Goal: Task Accomplishment & Management: Complete application form

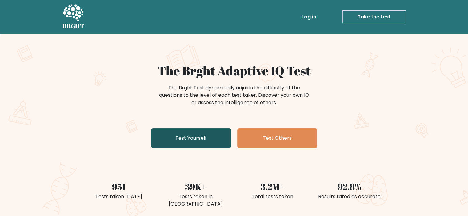
click at [190, 140] on link "Test Yourself" at bounding box center [191, 139] width 80 height 20
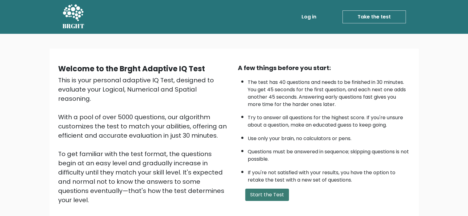
click at [260, 194] on button "Start the Test" at bounding box center [267, 195] width 44 height 12
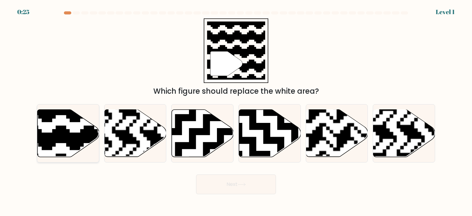
click at [60, 130] on icon at bounding box center [87, 108] width 112 height 112
click at [236, 111] on input "a." at bounding box center [236, 109] width 0 height 3
radio input "true"
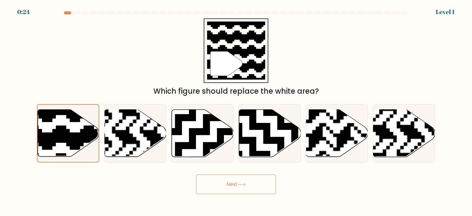
click at [218, 189] on button "Next" at bounding box center [236, 185] width 80 height 20
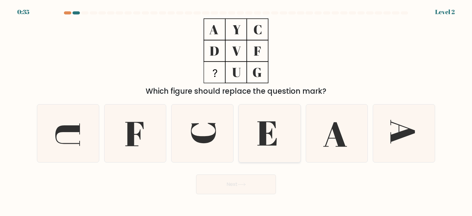
click at [262, 137] on icon at bounding box center [267, 133] width 19 height 24
click at [237, 111] on input "d." at bounding box center [236, 109] width 0 height 3
radio input "true"
click at [245, 183] on button "Next" at bounding box center [236, 185] width 80 height 20
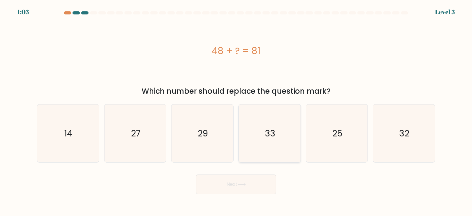
click at [270, 149] on icon "33" at bounding box center [270, 134] width 58 height 58
click at [237, 111] on input "d. 33" at bounding box center [236, 109] width 0 height 3
radio input "true"
click at [241, 186] on icon at bounding box center [242, 184] width 8 height 3
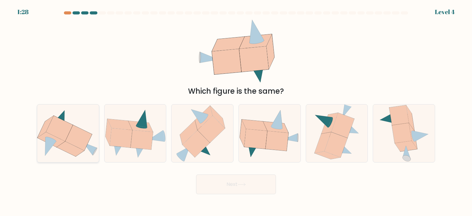
click at [65, 145] on icon at bounding box center [71, 148] width 28 height 15
click at [236, 111] on input "a." at bounding box center [236, 109] width 0 height 3
radio input "true"
click at [225, 185] on button "Next" at bounding box center [236, 185] width 80 height 20
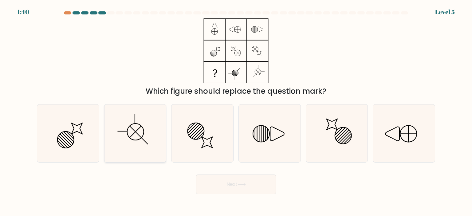
click at [110, 131] on icon at bounding box center [135, 134] width 58 height 58
click at [236, 111] on input "b." at bounding box center [236, 109] width 0 height 3
radio input "true"
click at [214, 185] on button "Next" at bounding box center [236, 185] width 80 height 20
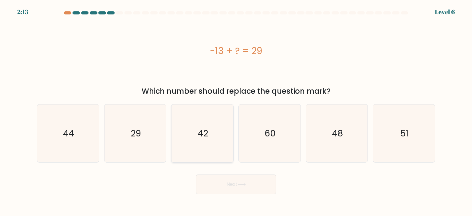
click at [209, 148] on icon "42" at bounding box center [202, 134] width 58 height 58
click at [236, 111] on input "c. 42" at bounding box center [236, 109] width 0 height 3
radio input "true"
click at [225, 185] on button "Next" at bounding box center [236, 185] width 80 height 20
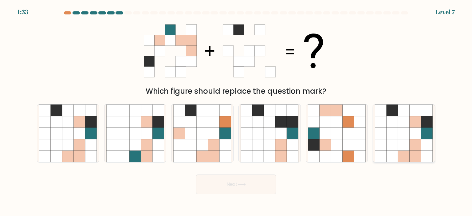
click at [415, 123] on icon at bounding box center [416, 122] width 12 height 12
click at [237, 111] on input "f." at bounding box center [236, 109] width 0 height 3
radio input "true"
click at [263, 186] on button "Next" at bounding box center [236, 185] width 80 height 20
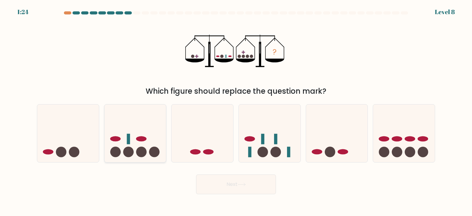
click at [131, 146] on icon at bounding box center [136, 133] width 62 height 51
click at [236, 111] on input "b." at bounding box center [236, 109] width 0 height 3
radio input "true"
click at [228, 186] on button "Next" at bounding box center [236, 185] width 80 height 20
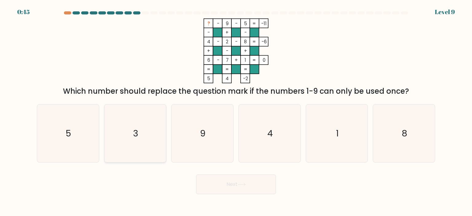
click at [152, 131] on icon "3" at bounding box center [135, 134] width 58 height 58
click at [236, 111] on input "b. 3" at bounding box center [236, 109] width 0 height 3
radio input "true"
click at [243, 187] on button "Next" at bounding box center [236, 185] width 80 height 20
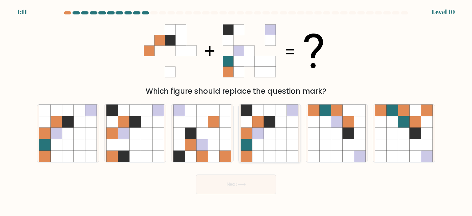
drag, startPoint x: 287, startPoint y: 145, endPoint x: 282, endPoint y: 149, distance: 6.3
click at [287, 145] on icon at bounding box center [282, 145] width 12 height 12
click at [237, 111] on input "d." at bounding box center [236, 109] width 0 height 3
radio input "true"
click at [249, 187] on button "Next" at bounding box center [236, 185] width 80 height 20
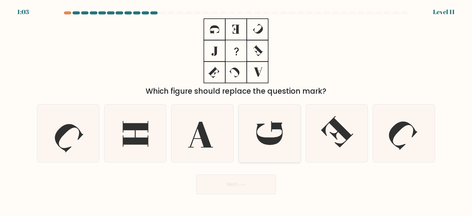
click at [272, 130] on icon at bounding box center [270, 133] width 26 height 24
click at [237, 111] on input "d." at bounding box center [236, 109] width 0 height 3
radio input "true"
click at [253, 187] on button "Next" at bounding box center [236, 185] width 80 height 20
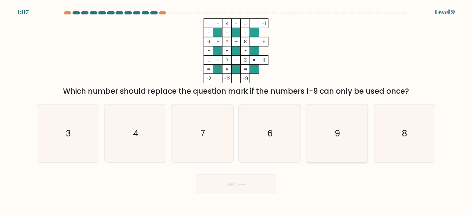
click at [317, 150] on icon "9" at bounding box center [337, 134] width 58 height 58
click at [237, 111] on input "e. 9" at bounding box center [236, 109] width 0 height 3
radio input "true"
click at [257, 181] on button "Next" at bounding box center [236, 185] width 80 height 20
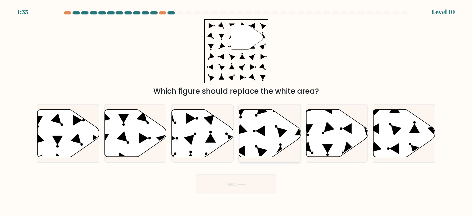
click at [260, 136] on icon at bounding box center [270, 133] width 62 height 47
click at [237, 111] on input "d." at bounding box center [236, 109] width 0 height 3
radio input "true"
click at [255, 184] on button "Next" at bounding box center [236, 185] width 80 height 20
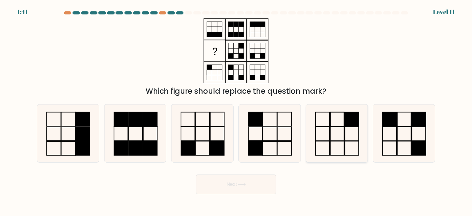
click at [336, 128] on icon at bounding box center [337, 134] width 58 height 58
click at [237, 111] on input "e." at bounding box center [236, 109] width 0 height 3
radio input "true"
click at [251, 187] on button "Next" at bounding box center [236, 185] width 80 height 20
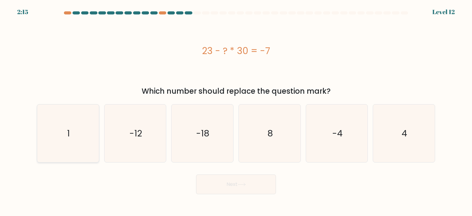
click at [50, 140] on icon "1" at bounding box center [68, 134] width 58 height 58
click at [236, 111] on input "a. 1" at bounding box center [236, 109] width 0 height 3
radio input "true"
click at [231, 186] on button "Next" at bounding box center [236, 185] width 80 height 20
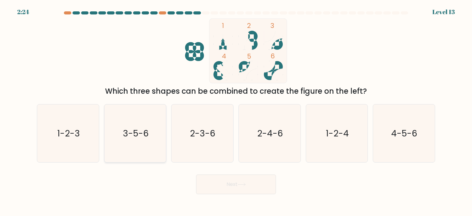
click at [132, 138] on text "3-5-6" at bounding box center [136, 133] width 26 height 12
click at [236, 111] on input "b. 3-5-6" at bounding box center [236, 109] width 0 height 3
radio input "true"
click at [222, 185] on button "Next" at bounding box center [236, 185] width 80 height 20
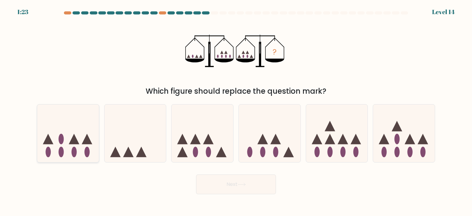
click at [78, 128] on icon at bounding box center [68, 133] width 62 height 51
click at [236, 111] on input "a." at bounding box center [236, 109] width 0 height 3
radio input "true"
click at [232, 186] on button "Next" at bounding box center [236, 185] width 80 height 20
click at [237, 187] on button "Next" at bounding box center [236, 185] width 80 height 20
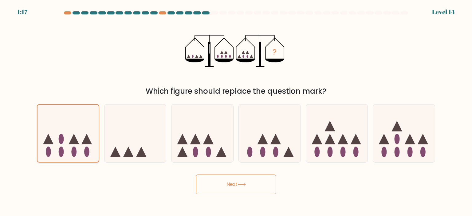
click at [80, 140] on icon at bounding box center [68, 133] width 61 height 51
click at [236, 111] on input "a." at bounding box center [236, 109] width 0 height 3
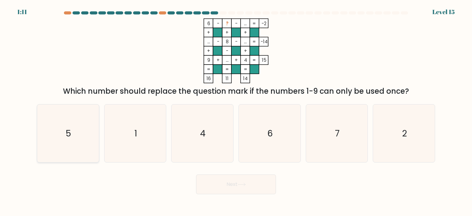
click at [64, 142] on icon "5" at bounding box center [68, 134] width 58 height 58
click at [236, 111] on input "a. 5" at bounding box center [236, 109] width 0 height 3
radio input "true"
click at [224, 189] on button "Next" at bounding box center [236, 185] width 80 height 20
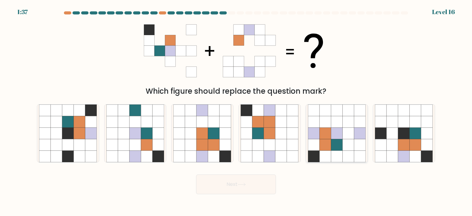
click at [348, 149] on icon at bounding box center [349, 145] width 12 height 12
click at [237, 111] on input "e." at bounding box center [236, 109] width 0 height 3
radio input "true"
click at [249, 188] on button "Next" at bounding box center [236, 185] width 80 height 20
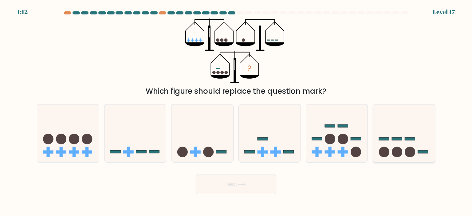
click at [412, 132] on icon at bounding box center [404, 133] width 62 height 51
click at [237, 111] on input "f." at bounding box center [236, 109] width 0 height 3
radio input "true"
click at [224, 188] on button "Next" at bounding box center [236, 185] width 80 height 20
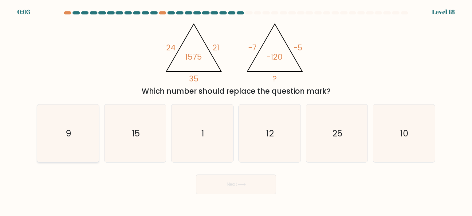
click at [75, 148] on icon "9" at bounding box center [68, 134] width 58 height 58
click at [236, 111] on input "a. 9" at bounding box center [236, 109] width 0 height 3
radio input "true"
click at [245, 183] on icon at bounding box center [242, 184] width 8 height 3
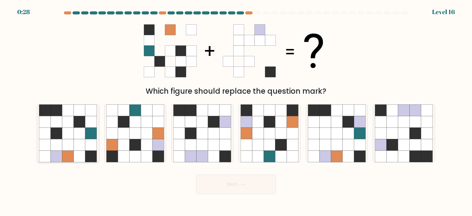
click at [68, 139] on icon at bounding box center [68, 134] width 12 height 12
click at [236, 111] on input "a." at bounding box center [236, 109] width 0 height 3
radio input "true"
click at [227, 186] on button "Next" at bounding box center [236, 185] width 80 height 20
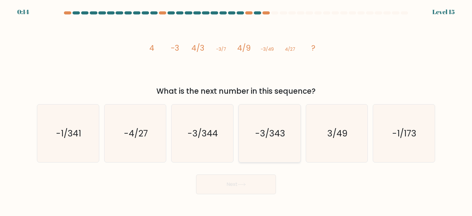
click at [258, 134] on text "-3/343" at bounding box center [270, 133] width 30 height 12
click at [237, 111] on input "d. -3/343" at bounding box center [236, 109] width 0 height 3
radio input "true"
click at [245, 192] on button "Next" at bounding box center [236, 185] width 80 height 20
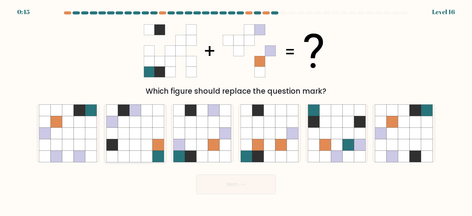
click at [131, 133] on icon at bounding box center [135, 134] width 12 height 12
click at [236, 111] on input "b." at bounding box center [236, 109] width 0 height 3
radio input "true"
click at [229, 187] on button "Next" at bounding box center [236, 185] width 80 height 20
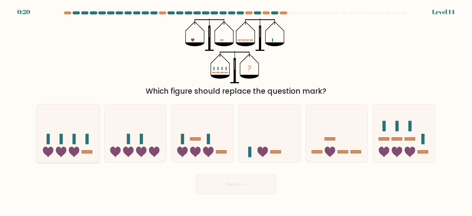
click at [66, 123] on icon at bounding box center [68, 133] width 62 height 51
click at [236, 111] on input "a." at bounding box center [236, 109] width 0 height 3
radio input "true"
click at [231, 188] on button "Next" at bounding box center [236, 185] width 80 height 20
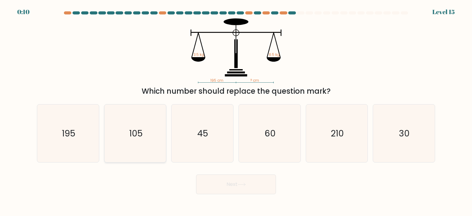
click at [137, 136] on text "105" at bounding box center [136, 133] width 14 height 12
click at [236, 111] on input "b. 105" at bounding box center [236, 109] width 0 height 3
radio input "true"
click at [220, 184] on button "Next" at bounding box center [236, 185] width 80 height 20
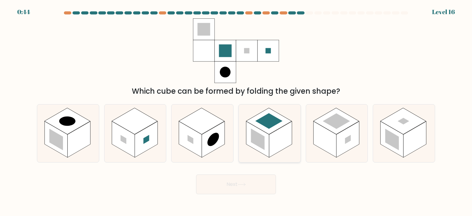
click at [265, 142] on rect at bounding box center [258, 140] width 14 height 22
click at [237, 111] on input "d." at bounding box center [236, 109] width 0 height 3
radio input "true"
click at [262, 180] on button "Next" at bounding box center [236, 185] width 80 height 20
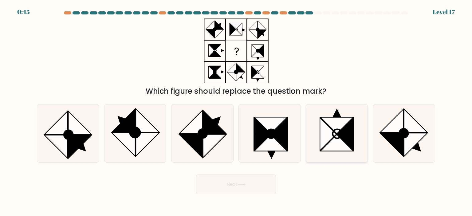
click at [333, 131] on icon at bounding box center [337, 133] width 9 height 9
click at [237, 111] on input "e." at bounding box center [236, 109] width 0 height 3
radio input "true"
click at [245, 197] on body "0:44 Level 17" at bounding box center [236, 108] width 472 height 216
click at [244, 189] on button "Next" at bounding box center [236, 185] width 80 height 20
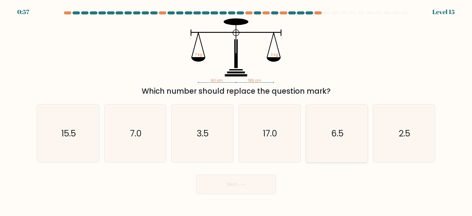
click at [346, 137] on icon "6.5" at bounding box center [337, 134] width 58 height 58
click at [237, 111] on input "e. 6.5" at bounding box center [236, 109] width 0 height 3
radio input "true"
click at [255, 185] on button "Next" at bounding box center [236, 185] width 80 height 20
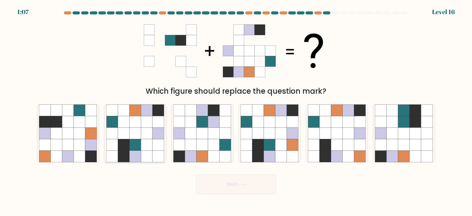
click at [149, 145] on icon at bounding box center [147, 145] width 12 height 12
click at [236, 111] on input "b." at bounding box center [236, 109] width 0 height 3
radio input "true"
click at [250, 189] on button "Next" at bounding box center [236, 185] width 80 height 20
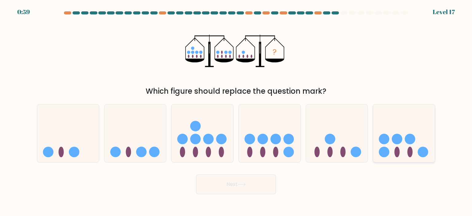
click at [400, 133] on icon at bounding box center [404, 133] width 62 height 51
click at [237, 111] on input "f." at bounding box center [236, 109] width 0 height 3
radio input "true"
click at [238, 185] on button "Next" at bounding box center [236, 185] width 80 height 20
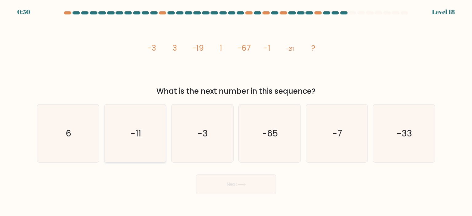
click at [156, 151] on icon "-11" at bounding box center [135, 134] width 58 height 58
click at [236, 111] on input "b. -11" at bounding box center [236, 109] width 0 height 3
radio input "true"
click at [240, 184] on icon at bounding box center [242, 184] width 8 height 3
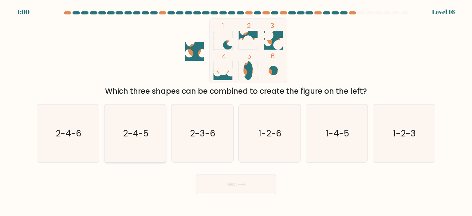
click at [136, 141] on icon "2-4-5" at bounding box center [135, 134] width 58 height 58
click at [236, 111] on input "b. 2-4-5" at bounding box center [236, 109] width 0 height 3
radio input "true"
click at [219, 190] on button "Next" at bounding box center [236, 185] width 80 height 20
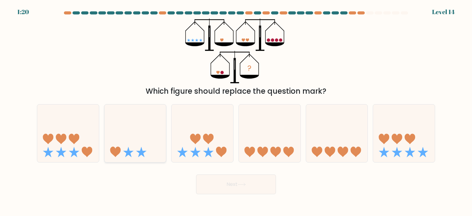
click at [145, 137] on icon at bounding box center [136, 133] width 62 height 51
click at [236, 111] on input "b." at bounding box center [236, 109] width 0 height 3
radio input "true"
click at [218, 185] on button "Next" at bounding box center [236, 185] width 80 height 20
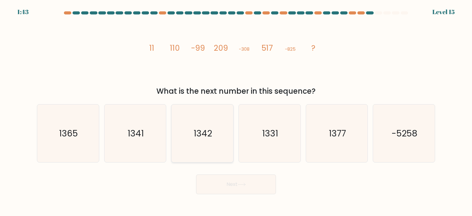
click at [202, 142] on icon "1342" at bounding box center [202, 134] width 58 height 58
click at [236, 111] on input "c. 1342" at bounding box center [236, 109] width 0 height 3
radio input "true"
click at [218, 182] on button "Next" at bounding box center [236, 185] width 80 height 20
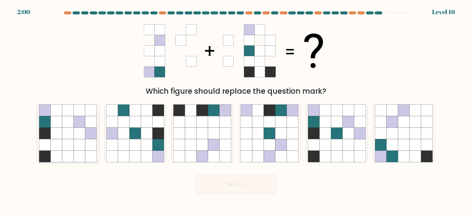
click at [66, 147] on icon at bounding box center [68, 145] width 12 height 12
click at [236, 111] on input "a." at bounding box center [236, 109] width 0 height 3
radio input "true"
click at [245, 194] on button "Next" at bounding box center [236, 185] width 80 height 20
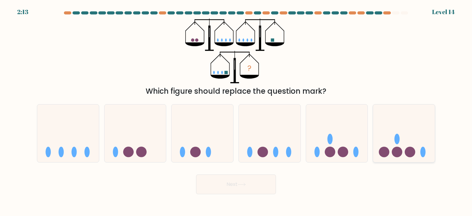
click at [400, 149] on circle at bounding box center [397, 152] width 10 height 10
click at [237, 111] on input "f." at bounding box center [236, 109] width 0 height 3
radio input "true"
click at [258, 189] on button "Next" at bounding box center [236, 185] width 80 height 20
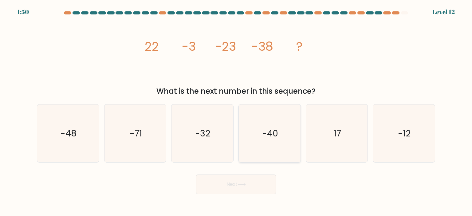
click at [262, 136] on icon "-40" at bounding box center [270, 134] width 58 height 58
click at [237, 111] on input "d. -40" at bounding box center [236, 109] width 0 height 3
radio input "true"
click at [256, 183] on button "Next" at bounding box center [236, 185] width 80 height 20
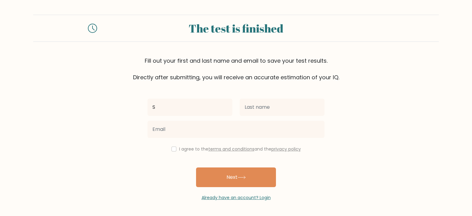
type input "Serdar"
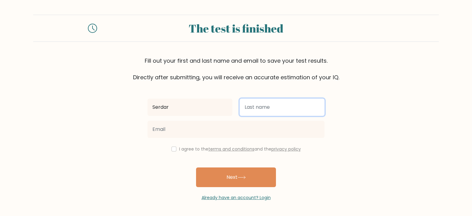
click at [263, 110] on input "text" at bounding box center [282, 107] width 85 height 17
type input "Kaya"
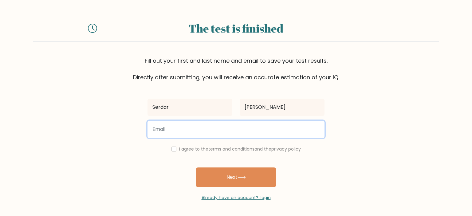
click at [241, 129] on input "email" at bounding box center [236, 129] width 177 height 17
type input "mserdarky@gmail.com"
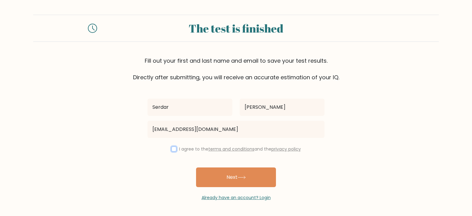
click at [172, 150] on input "checkbox" at bounding box center [174, 149] width 5 height 5
checkbox input "true"
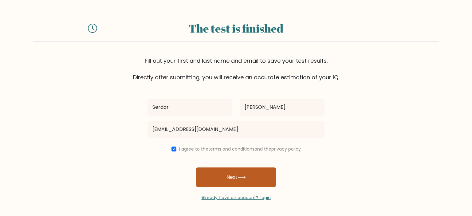
click at [215, 175] on button "Next" at bounding box center [236, 178] width 80 height 20
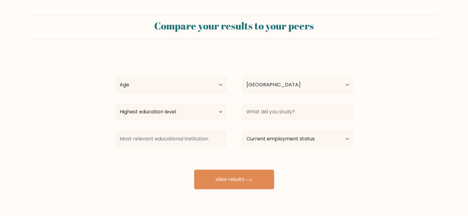
select select "TR"
click at [196, 91] on select "Age Under 18 years old 18-24 years old 25-34 years old 35-44 years old 45-54 ye…" at bounding box center [171, 84] width 112 height 17
select select "25_34"
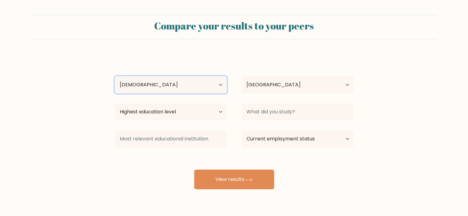
click at [115, 76] on select "Age Under 18 years old 18-24 years old 25-34 years old 35-44 years old 45-54 ye…" at bounding box center [171, 84] width 112 height 17
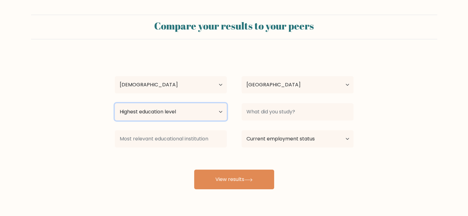
click at [204, 115] on select "Highest education level No schooling Primary Lower Secondary Upper Secondary Oc…" at bounding box center [171, 111] width 112 height 17
select select "bachelors_degree"
click at [115, 103] on select "Highest education level No schooling Primary Lower Secondary Upper Secondary Oc…" at bounding box center [171, 111] width 112 height 17
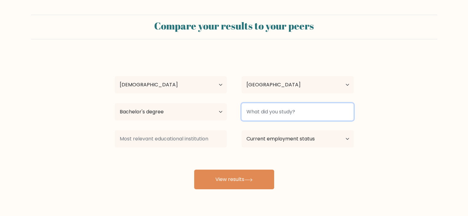
click at [276, 113] on input at bounding box center [297, 111] width 112 height 17
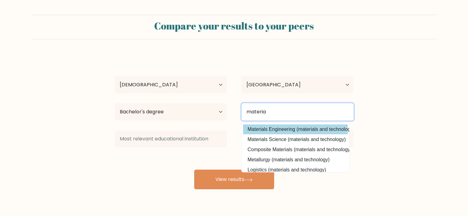
type input "materia"
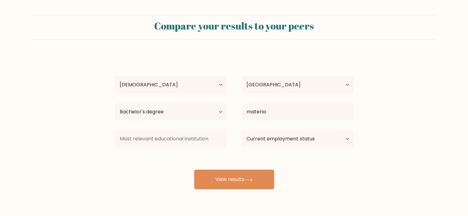
click at [297, 128] on div "Serdar Kaya Age Under 18 years old 18-24 years old 25-34 years old 35-44 years …" at bounding box center [234, 121] width 246 height 135
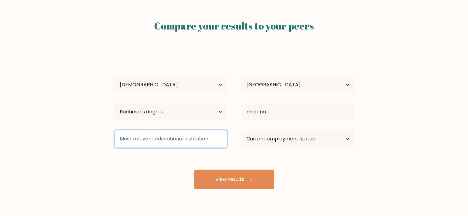
click at [207, 143] on input at bounding box center [171, 138] width 112 height 17
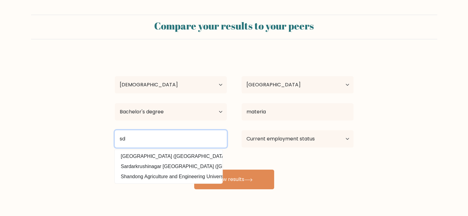
type input "s"
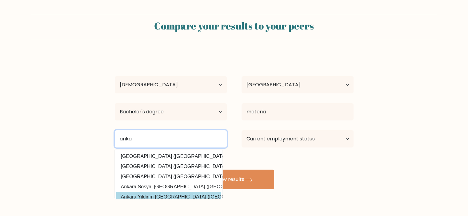
type input "anka"
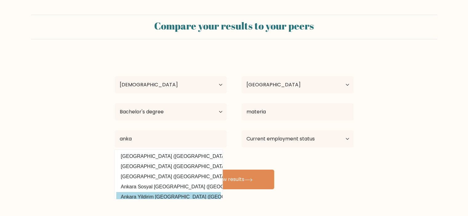
click at [176, 195] on div "Compare your results to your peers Serdar Kaya Age Under 18 years old 18-24 yea…" at bounding box center [234, 116] width 468 height 233
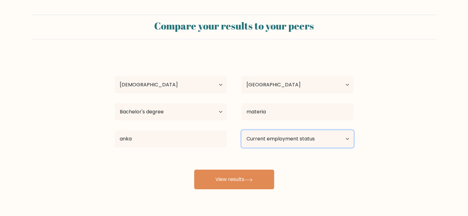
click at [296, 136] on select "Current employment status Employed Student Retired Other / prefer not to answer" at bounding box center [297, 138] width 112 height 17
select select "employed"
click at [241, 130] on select "Current employment status Employed Student Retired Other / prefer not to answer" at bounding box center [297, 138] width 112 height 17
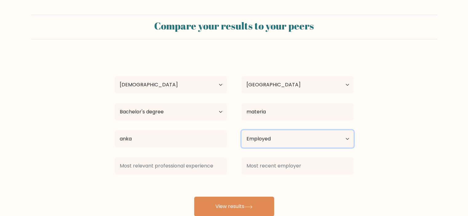
scroll to position [17, 0]
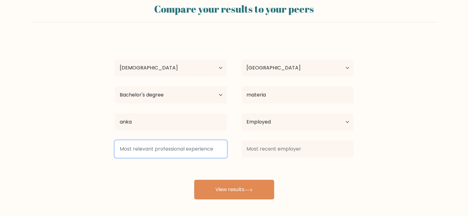
click at [168, 149] on input at bounding box center [171, 149] width 112 height 17
type input "a"
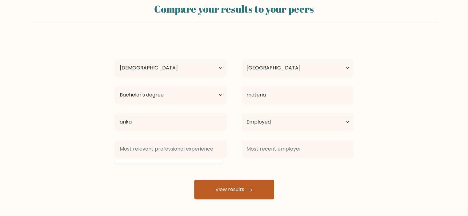
click at [224, 185] on button "View results" at bounding box center [234, 190] width 80 height 20
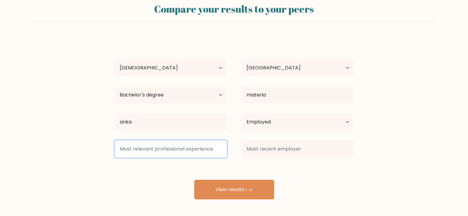
click at [153, 146] on input at bounding box center [171, 149] width 112 height 17
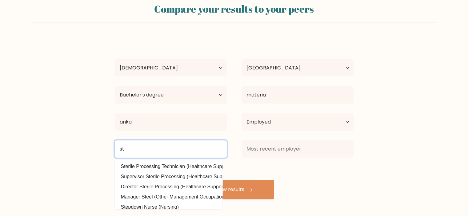
type input "s"
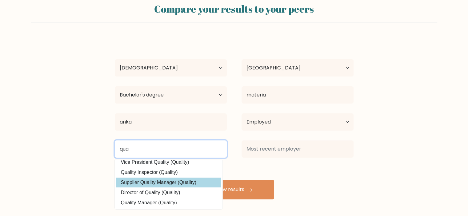
scroll to position [0, 0]
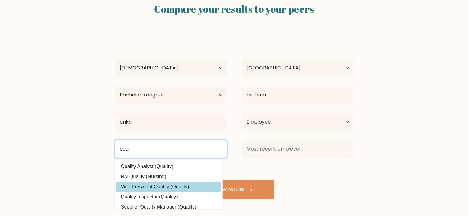
type input "qua"
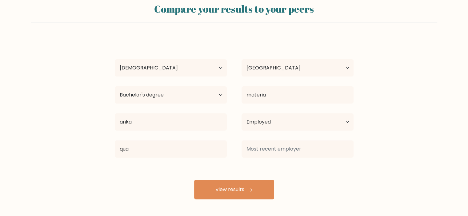
click at [160, 187] on div "Serdar Kaya Age Under 18 years old 18-24 years old 25-34 years old 35-44 years …" at bounding box center [234, 118] width 246 height 162
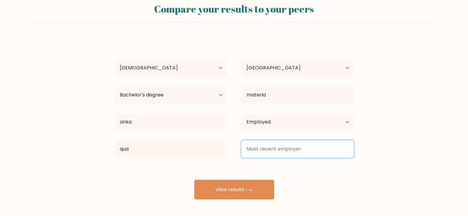
click at [261, 149] on input at bounding box center [297, 149] width 112 height 17
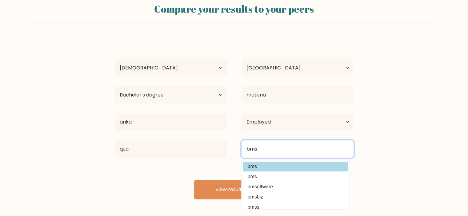
type input "bms"
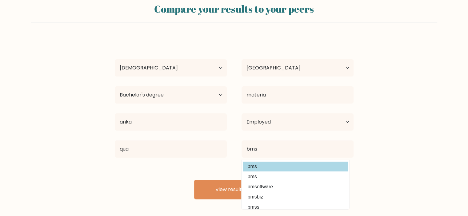
click at [257, 168] on option "bms" at bounding box center [295, 167] width 105 height 10
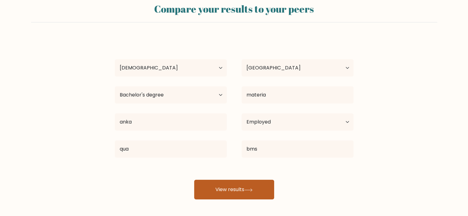
click at [250, 192] on button "View results" at bounding box center [234, 190] width 80 height 20
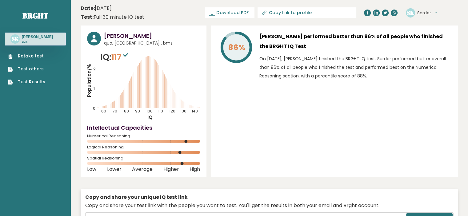
click at [237, 50] on tspan "86%" at bounding box center [236, 47] width 17 height 11
click at [311, 57] on p "On [DATE], [PERSON_NAME] finished the BRGHT IQ test. Serdar performed better ov…" at bounding box center [355, 67] width 192 height 26
click at [148, 89] on icon "Population/% IQ 0 1 2 60 70 80 90 100 110 120 130 140" at bounding box center [143, 86] width 113 height 70
drag, startPoint x: 127, startPoint y: 54, endPoint x: 104, endPoint y: 62, distance: 23.6
click at [127, 54] on icon at bounding box center [125, 55] width 5 height 4
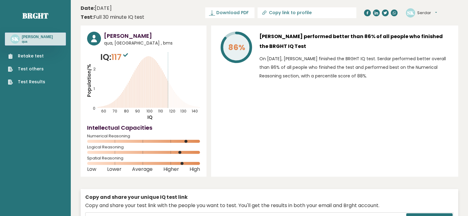
click at [91, 80] on tspan "Population/%" at bounding box center [89, 80] width 6 height 33
click at [380, 114] on div "86% [PERSON_NAME] performed better than 86% of all people who finished the BRGH…" at bounding box center [334, 101] width 247 height 151
click at [36, 81] on link "Test Results" at bounding box center [26, 82] width 37 height 6
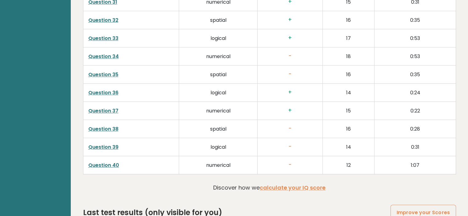
scroll to position [877, 0]
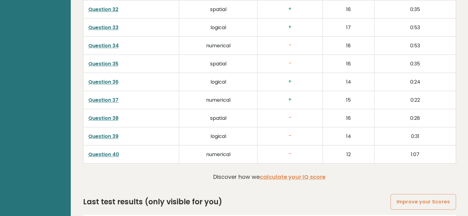
click at [102, 152] on link "Question 40" at bounding box center [103, 154] width 31 height 7
click at [102, 136] on link "Question 39" at bounding box center [103, 136] width 30 height 7
click at [112, 115] on link "Question 38" at bounding box center [103, 118] width 30 height 7
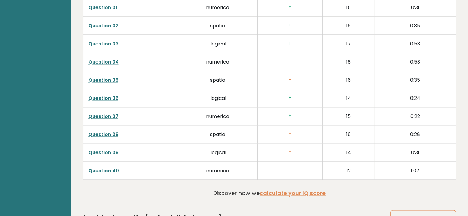
scroll to position [846, 0]
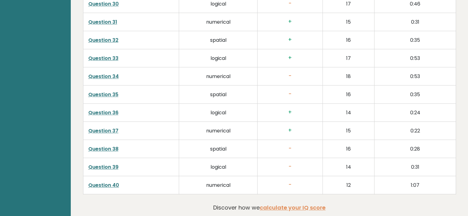
click at [116, 91] on link "Question 35" at bounding box center [103, 94] width 30 height 7
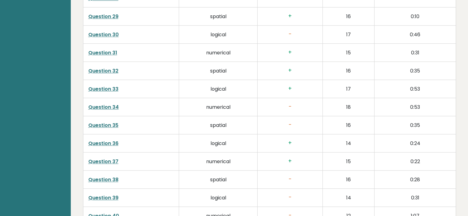
scroll to position [785, 0]
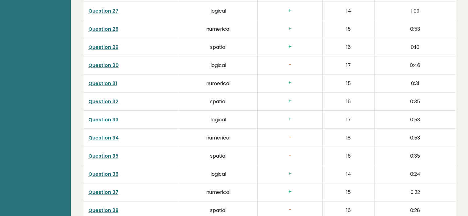
click at [113, 80] on link "Question 31" at bounding box center [102, 83] width 29 height 7
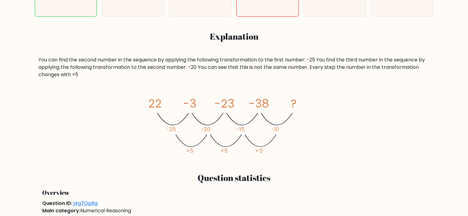
scroll to position [369, 0]
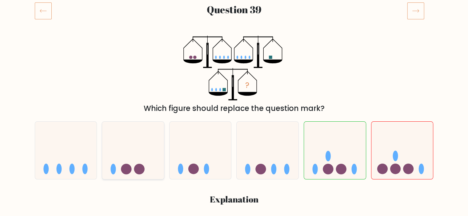
scroll to position [92, 0]
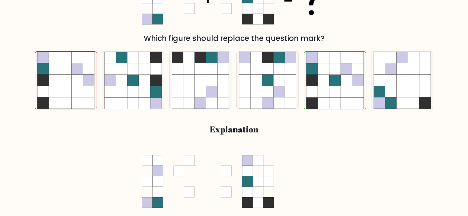
scroll to position [154, 0]
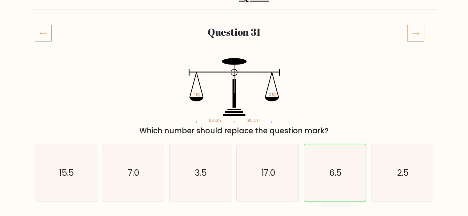
scroll to position [62, 0]
